Goal: Information Seeking & Learning: Learn about a topic

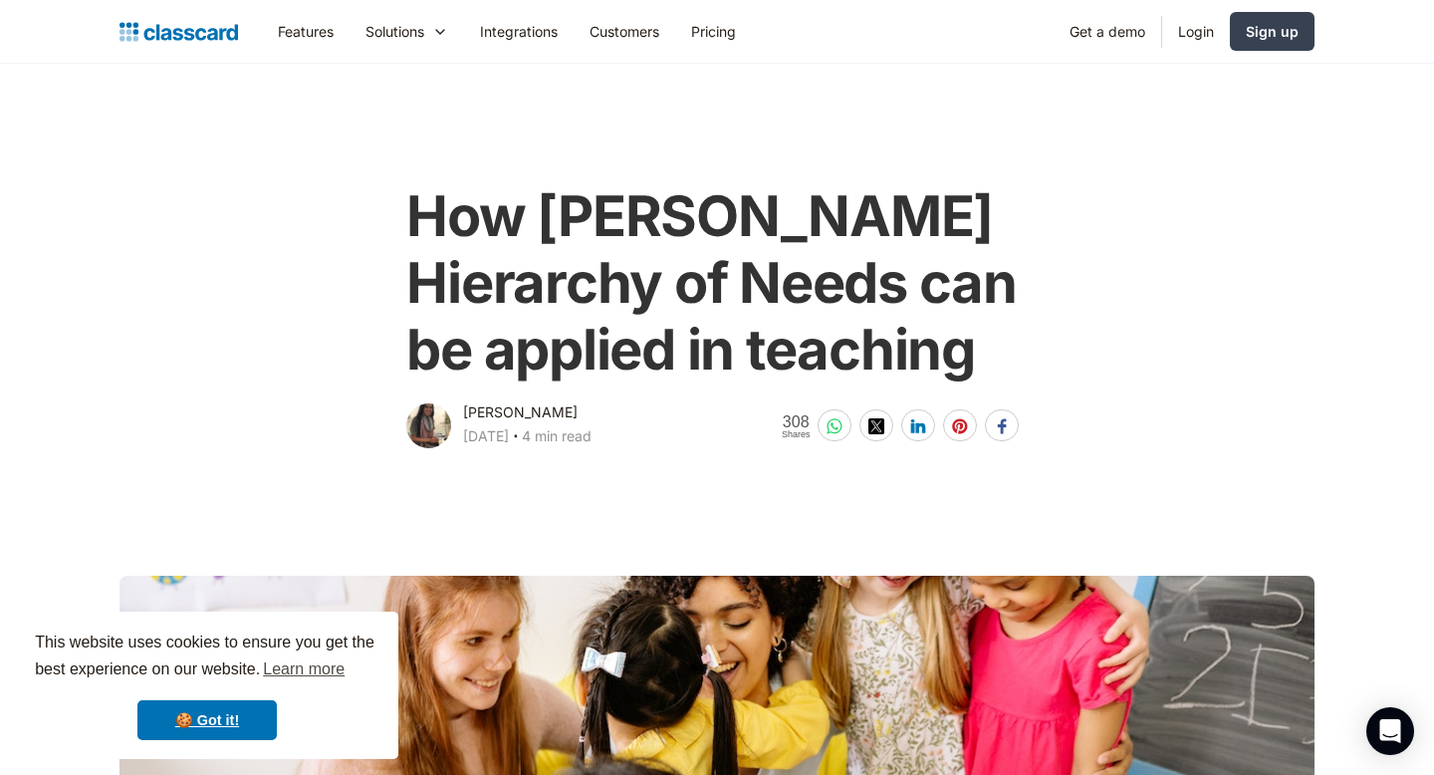
scroll to position [89, 0]
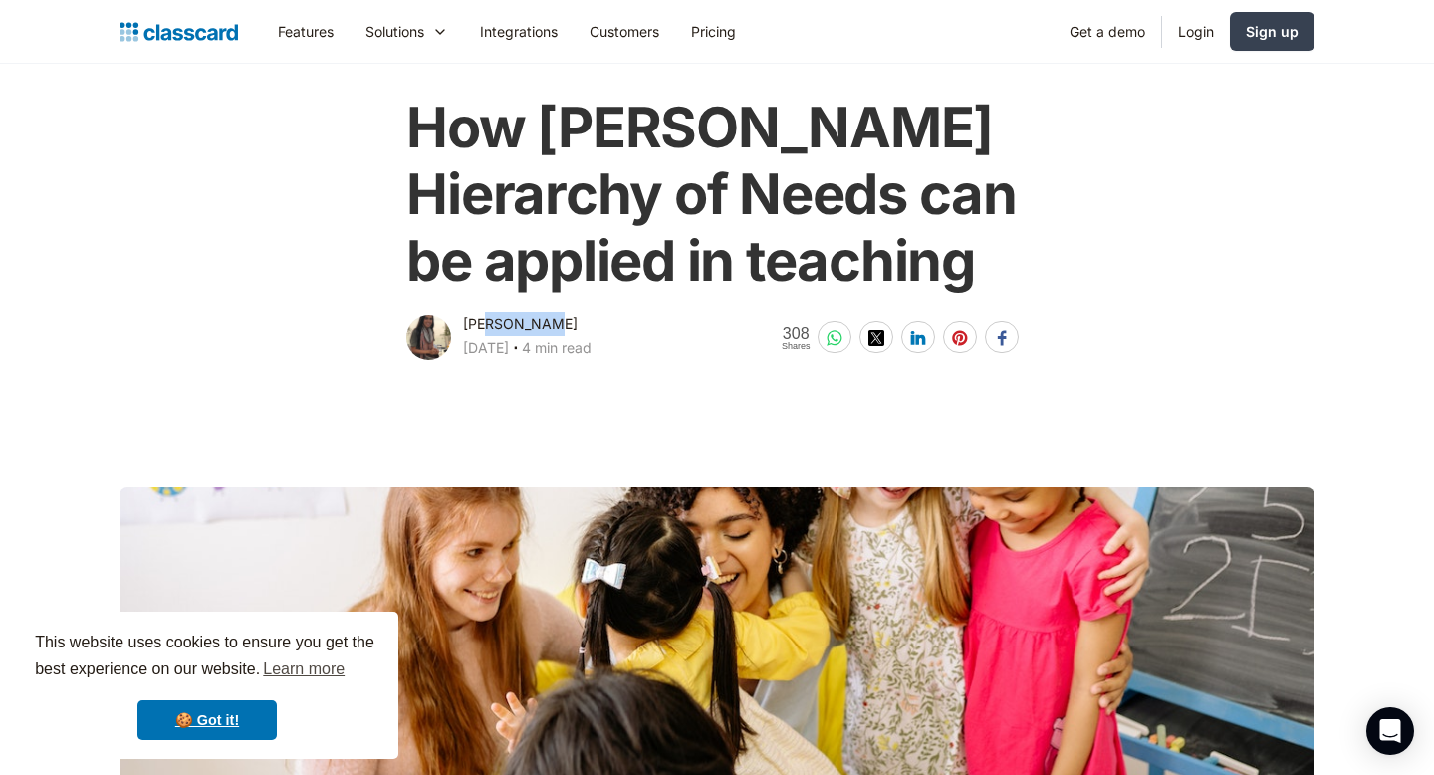
drag, startPoint x: 552, startPoint y: 324, endPoint x: 488, endPoint y: 323, distance: 63.7
click at [488, 323] on div "[PERSON_NAME] [DATE] ‧ 4 min read" at bounding box center [527, 338] width 128 height 52
click at [488, 323] on div "[PERSON_NAME]" at bounding box center [520, 324] width 115 height 24
drag, startPoint x: 465, startPoint y: 322, endPoint x: 515, endPoint y: 322, distance: 49.8
click at [515, 322] on div "[PERSON_NAME]" at bounding box center [520, 324] width 115 height 24
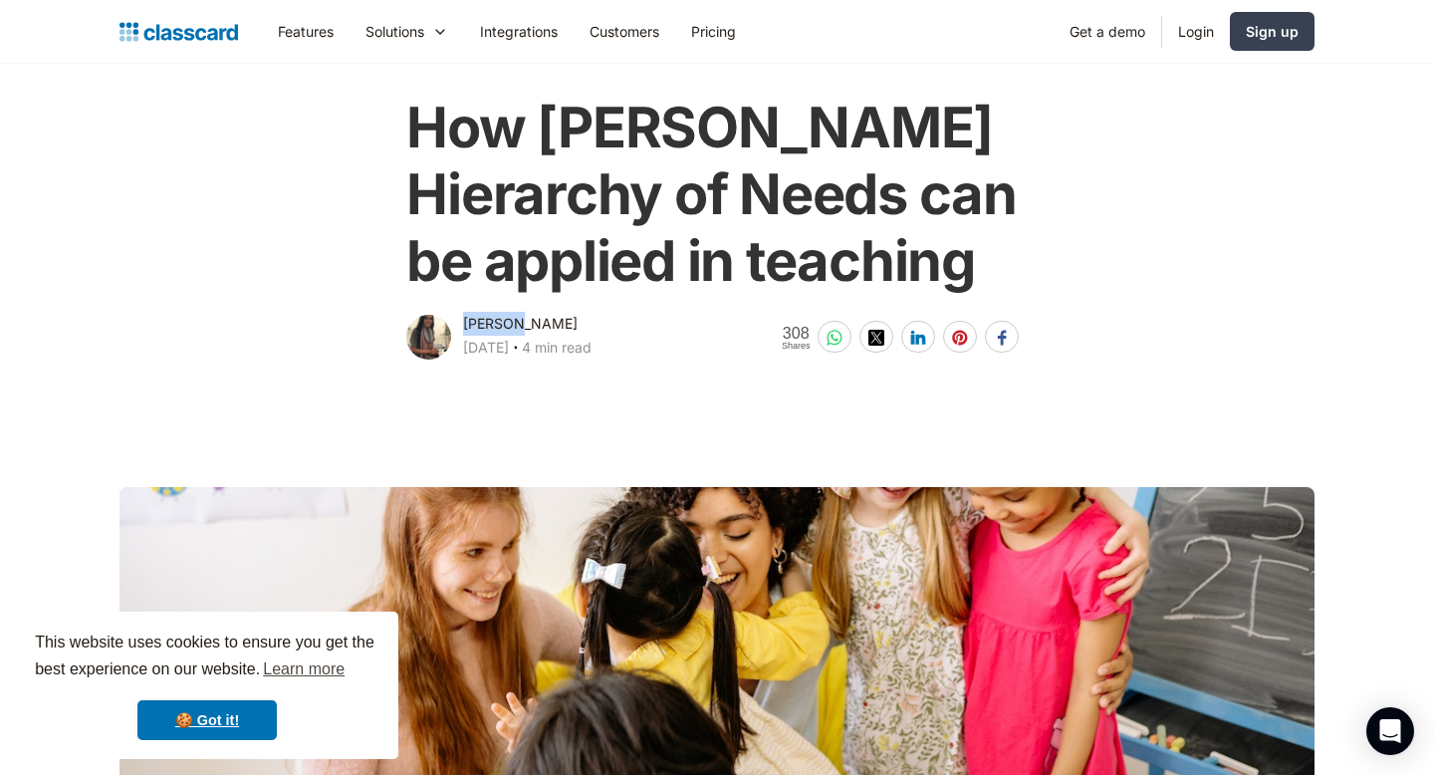
copy div "[PERSON_NAME]"
click at [591, 312] on div "[PERSON_NAME] [DATE] ‧ 4 min read" at bounding box center [527, 338] width 128 height 52
drag, startPoint x: 515, startPoint y: 318, endPoint x: 581, endPoint y: 318, distance: 66.7
click at [581, 318] on div "[PERSON_NAME] [DATE] ‧ 4 min read" at bounding box center [527, 338] width 128 height 52
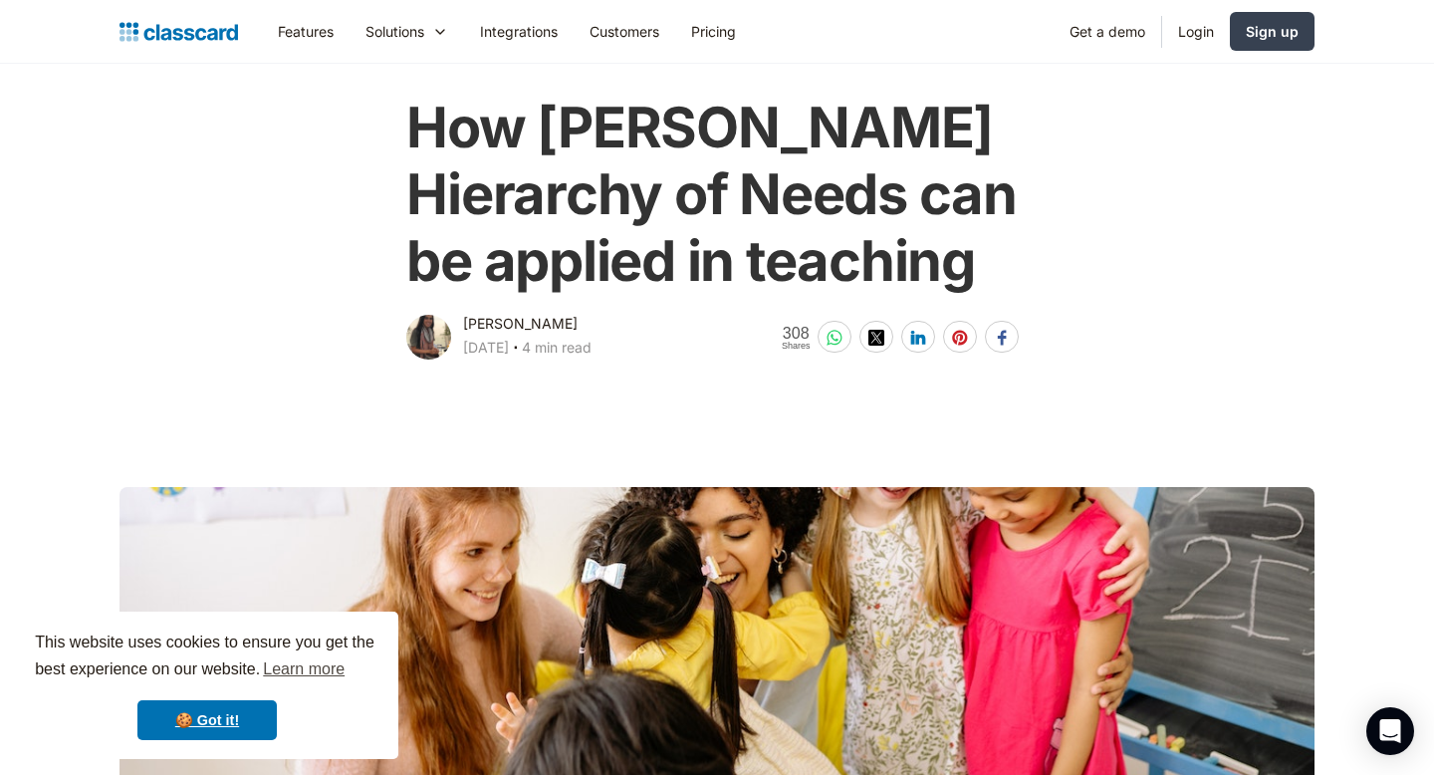
click at [541, 322] on div "[PERSON_NAME]" at bounding box center [520, 324] width 115 height 24
drag, startPoint x: 556, startPoint y: 320, endPoint x: 520, endPoint y: 322, distance: 35.9
click at [520, 322] on div "[PERSON_NAME] [DATE] ‧ 4 min read" at bounding box center [527, 338] width 128 height 52
copy div "[PERSON_NAME]"
